Goal: Find specific page/section: Find specific page/section

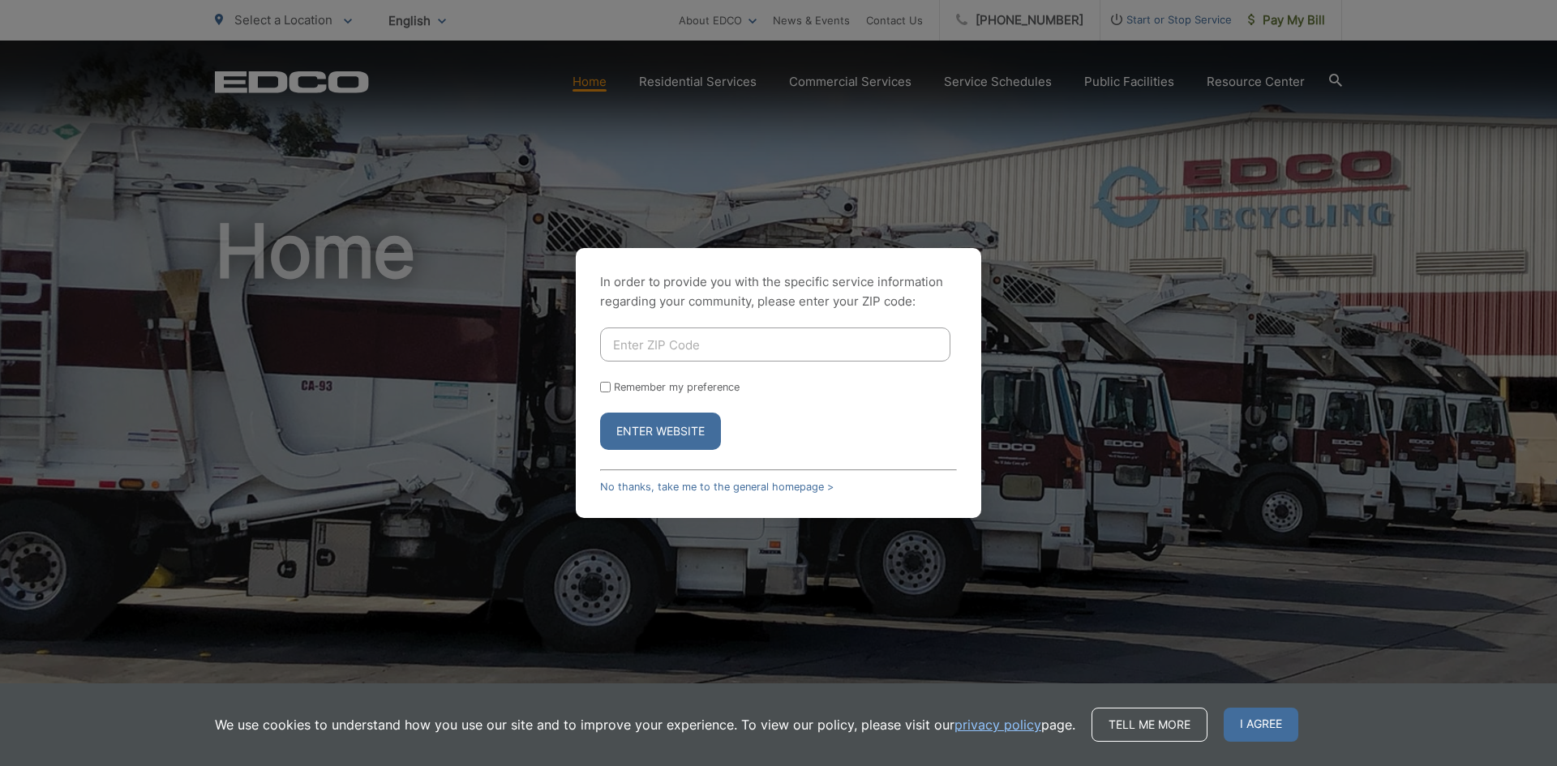
click at [637, 349] on input "Enter ZIP Code" at bounding box center [775, 345] width 350 height 34
type input "92027"
click at [606, 388] on input "Remember my preference" at bounding box center [605, 387] width 11 height 11
checkbox input "true"
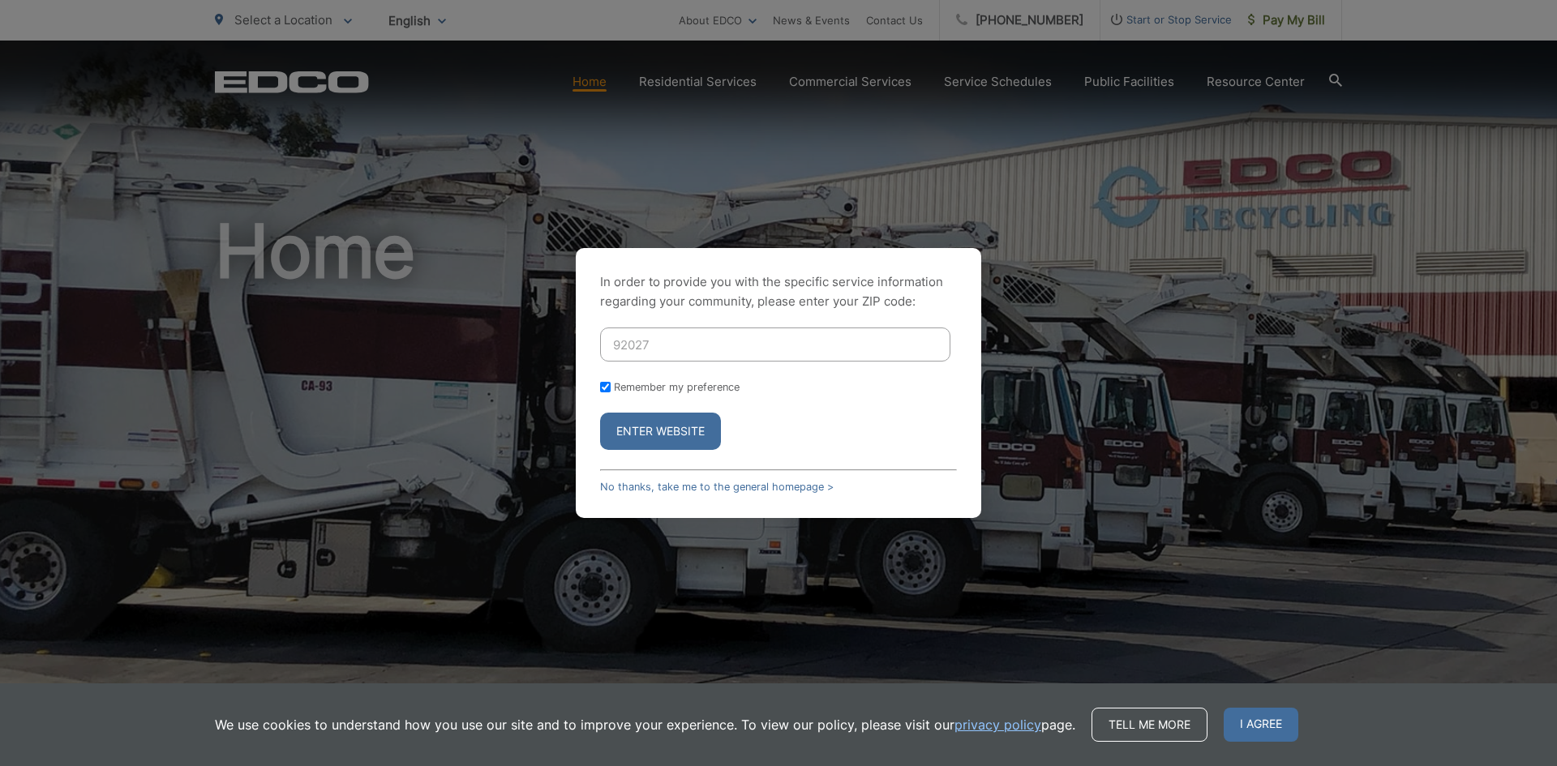
click at [651, 429] on button "Enter Website" at bounding box center [660, 431] width 121 height 37
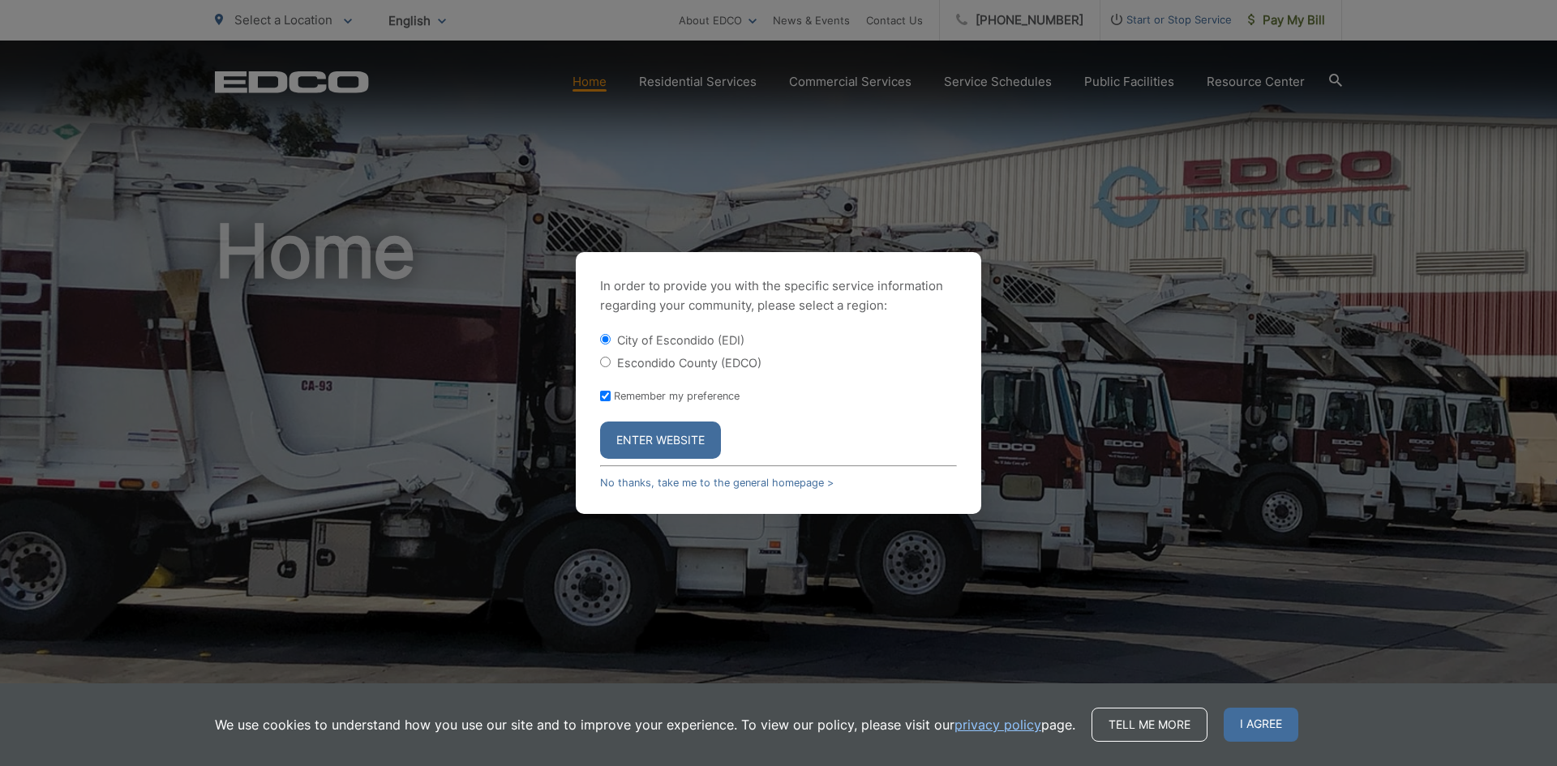
click at [605, 360] on input "Escondido County (EDCO)" at bounding box center [605, 362] width 11 height 11
radio input "true"
click at [680, 436] on button "Enter Website" at bounding box center [660, 440] width 121 height 37
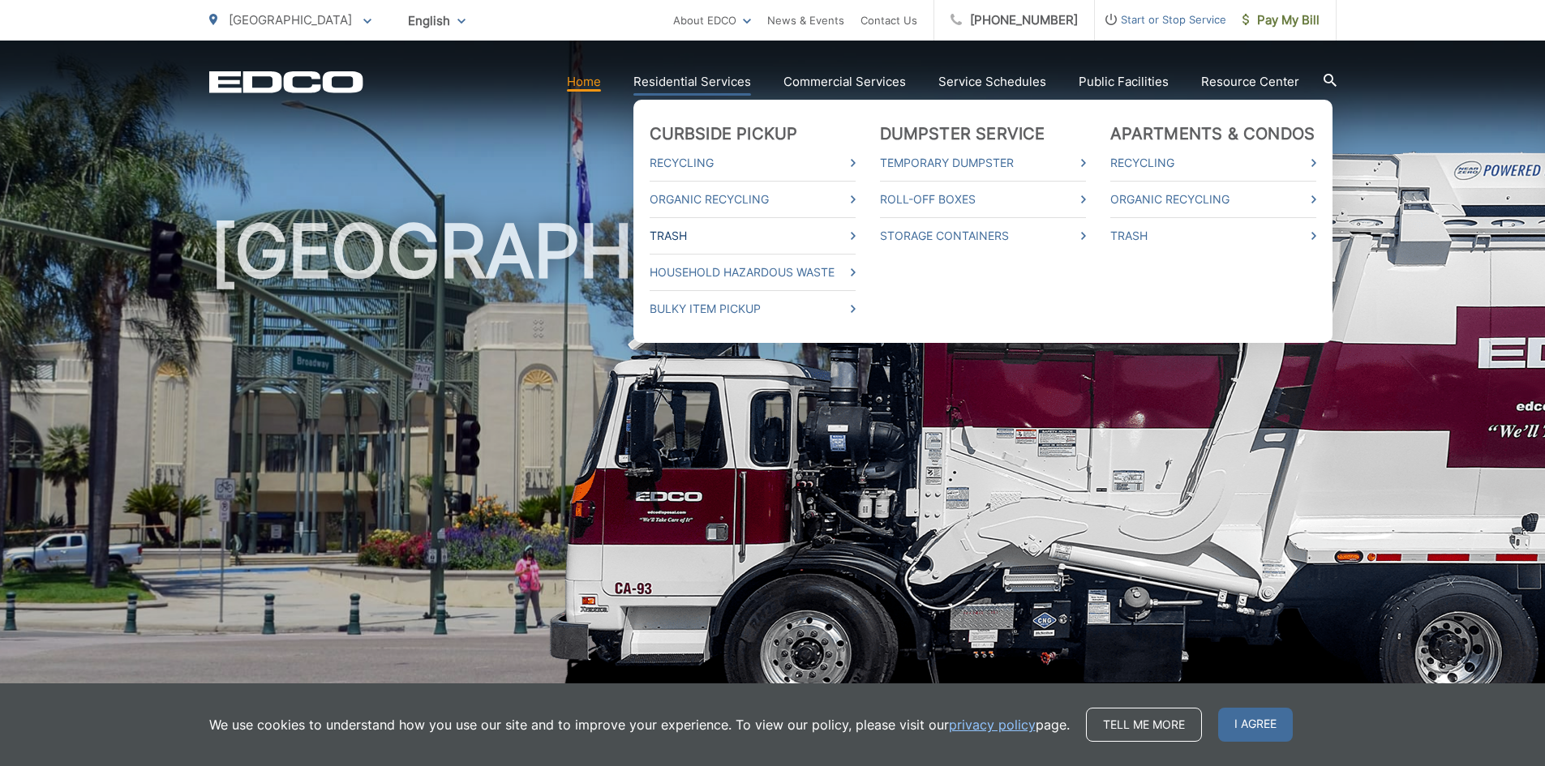
click at [855, 234] on icon at bounding box center [853, 236] width 5 height 8
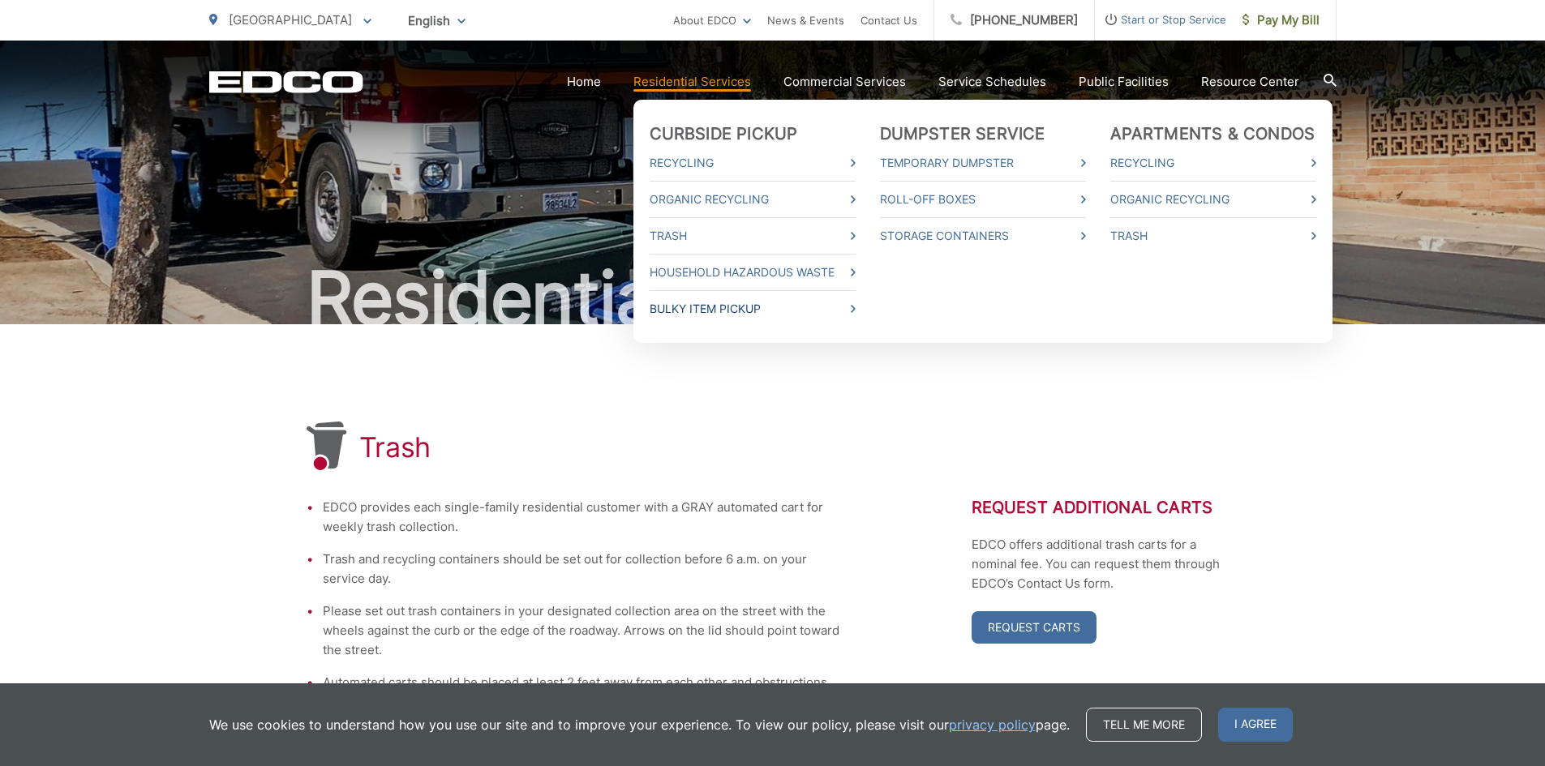
click at [855, 309] on icon at bounding box center [853, 309] width 5 height 8
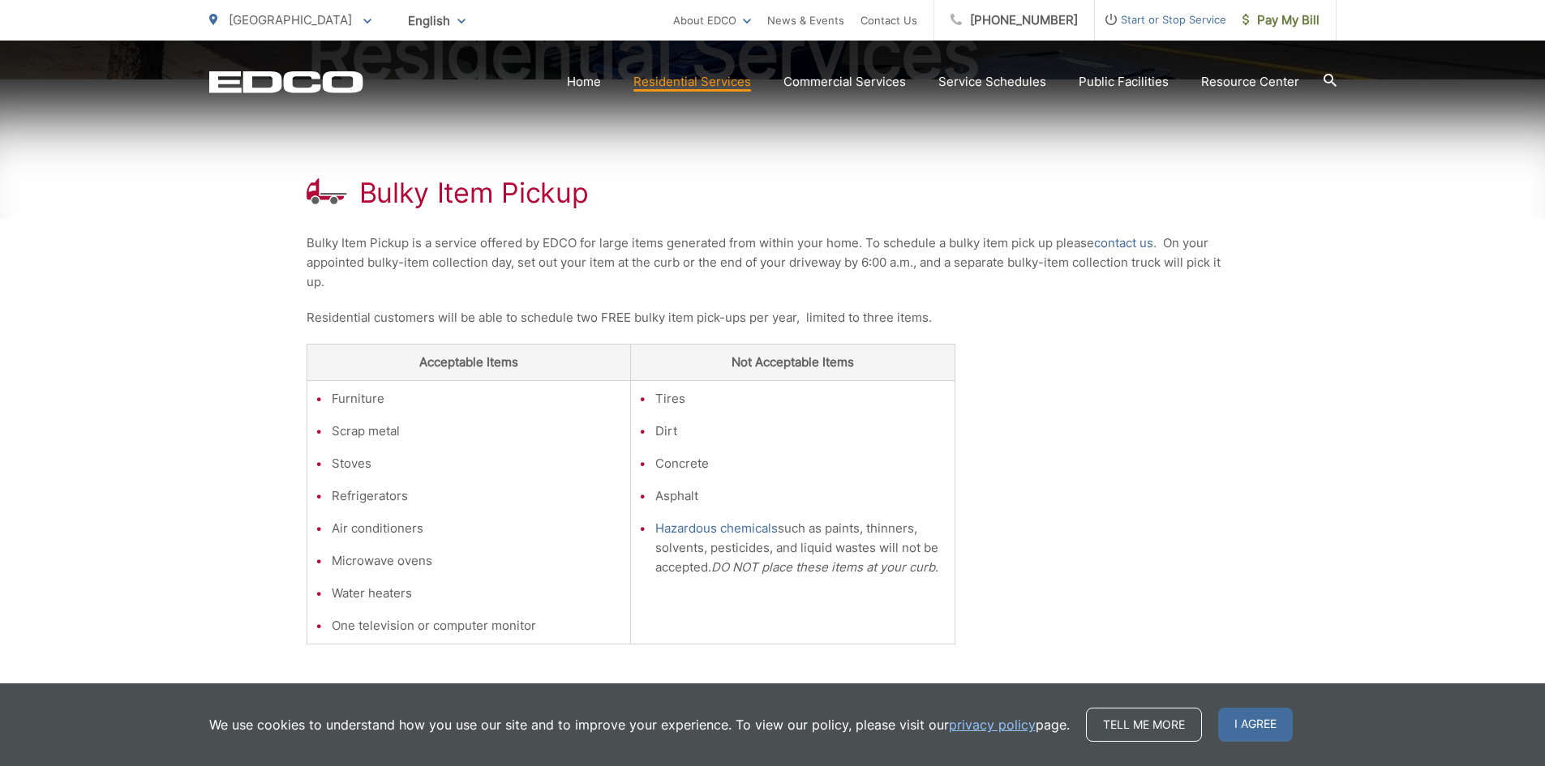
scroll to position [407, 0]
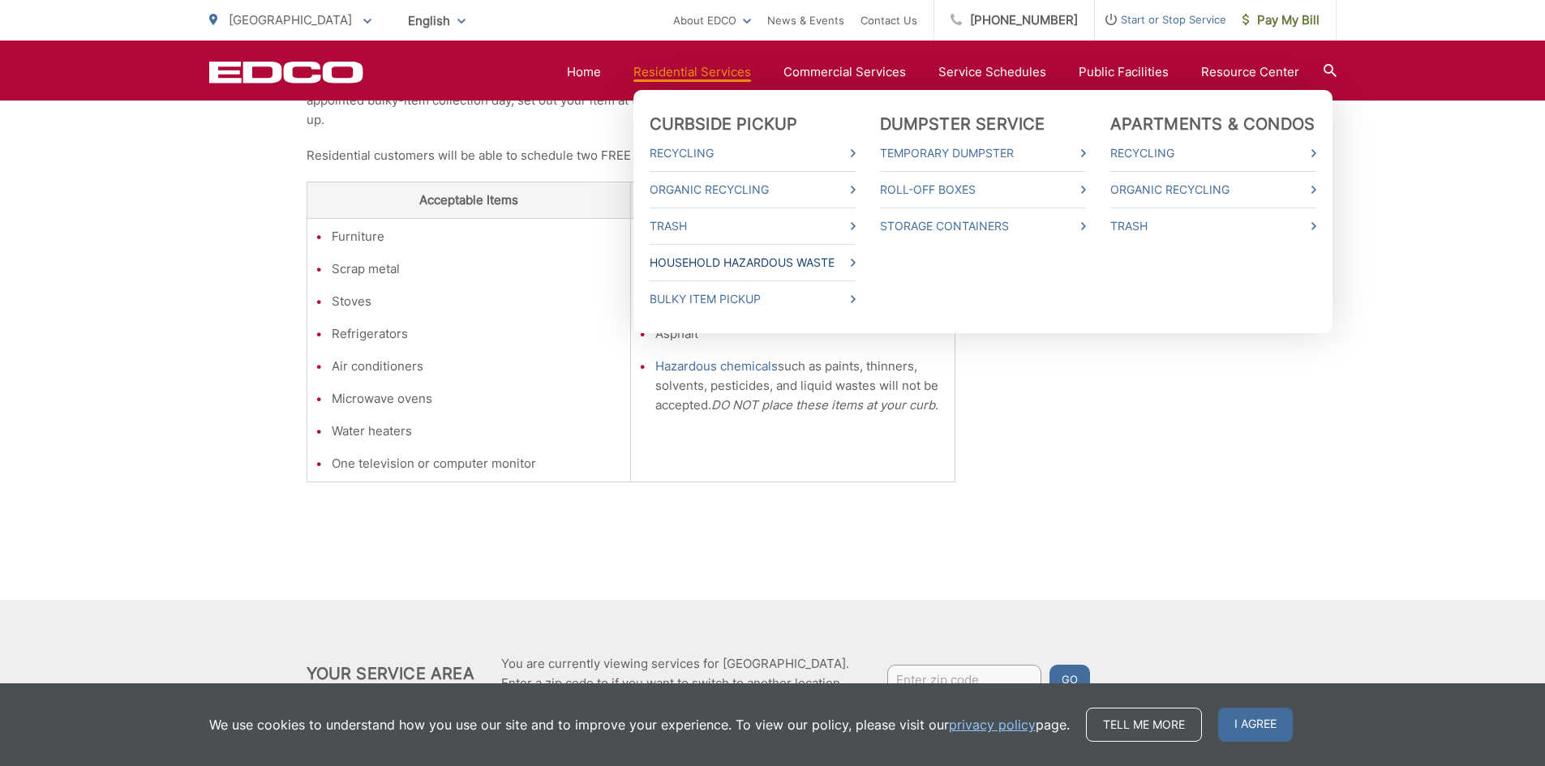
click at [826, 258] on link "Household Hazardous Waste" at bounding box center [752, 262] width 206 height 19
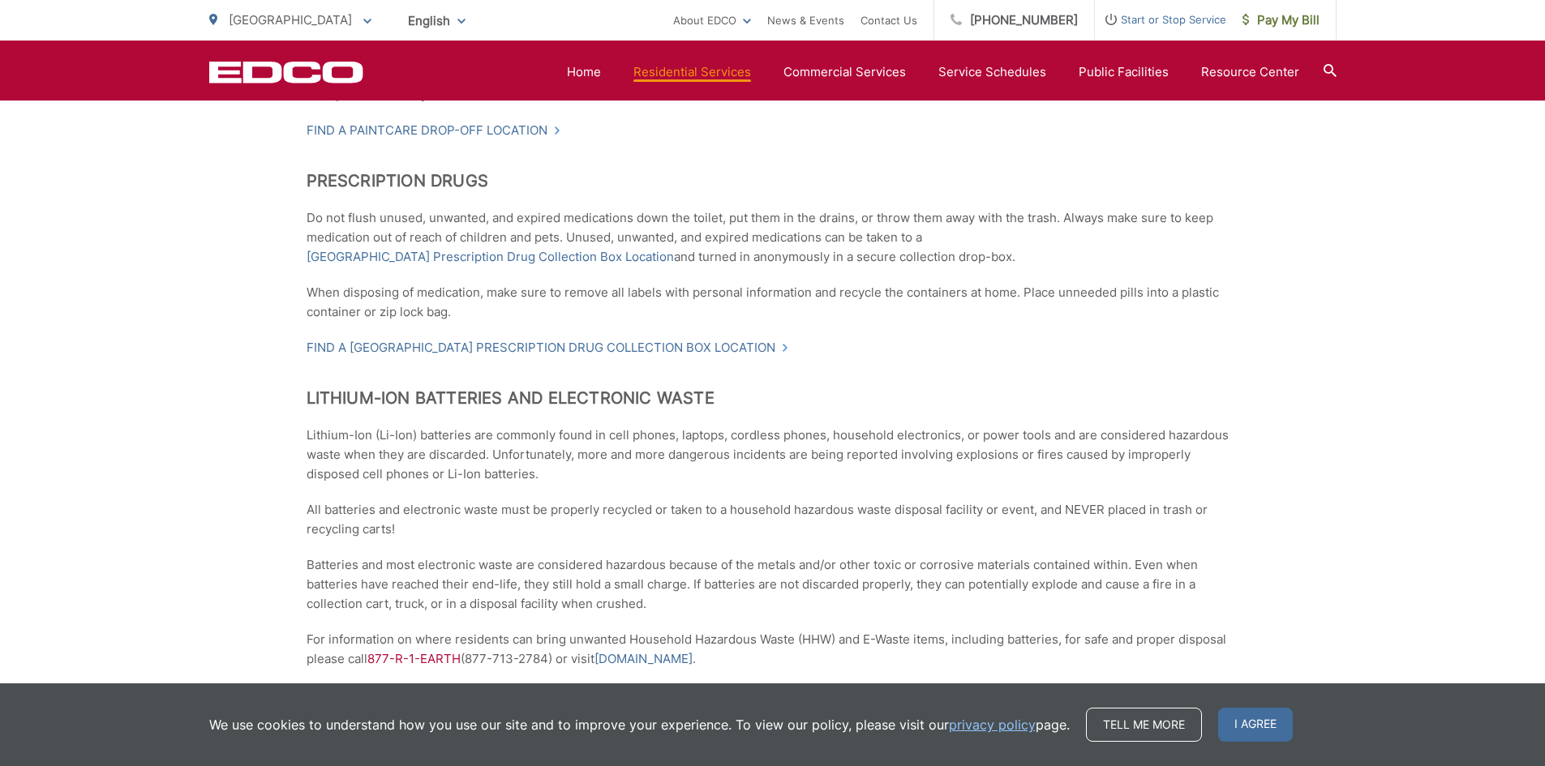
scroll to position [1459, 0]
